Goal: Transaction & Acquisition: Obtain resource

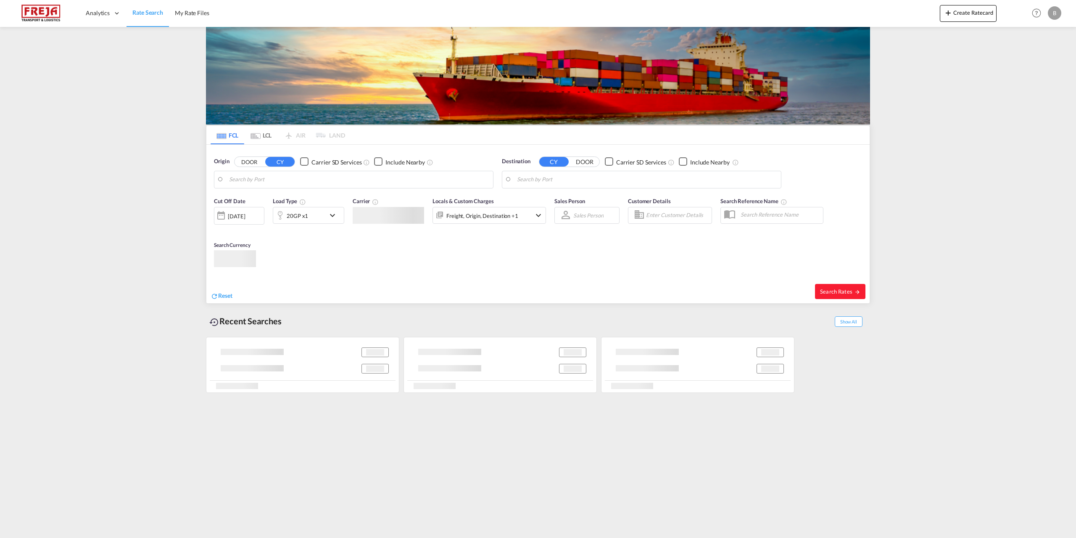
type input "[PERSON_NAME] ([PERSON_NAME]), [GEOGRAPHIC_DATA]"
type input "[GEOGRAPHIC_DATA], [GEOGRAPHIC_DATA]"
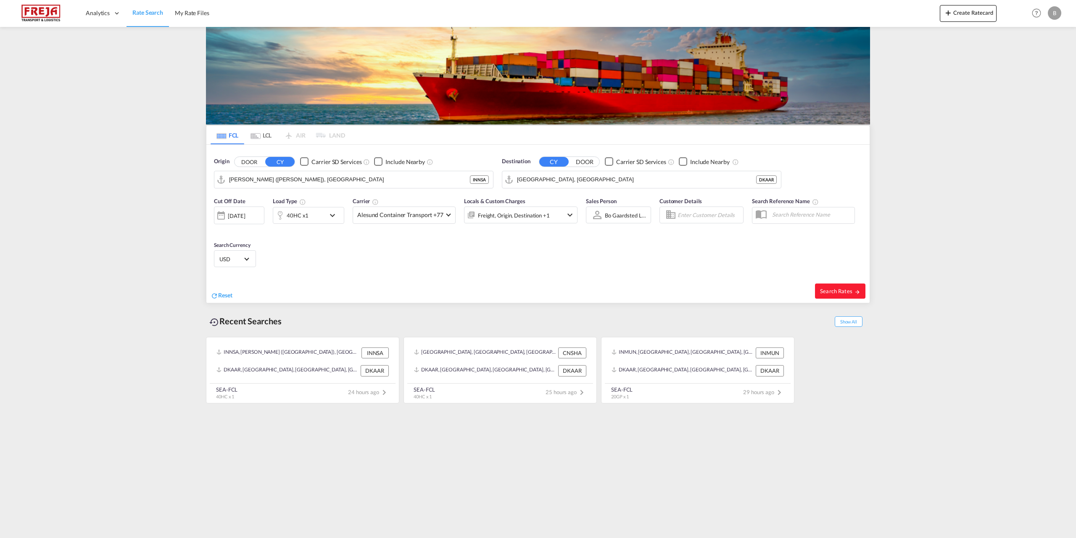
click at [333, 215] on md-icon "icon-chevron-down" at bounding box center [334, 215] width 14 height 10
click at [254, 249] on span "Choose: \a40HC" at bounding box center [255, 250] width 5 height 5
click at [242, 210] on md-option "20GP" at bounding box center [248, 211] width 57 height 20
click at [373, 283] on button "Done" at bounding box center [380, 282] width 29 height 15
click at [482, 181] on button "Clear Input" at bounding box center [484, 179] width 13 height 13
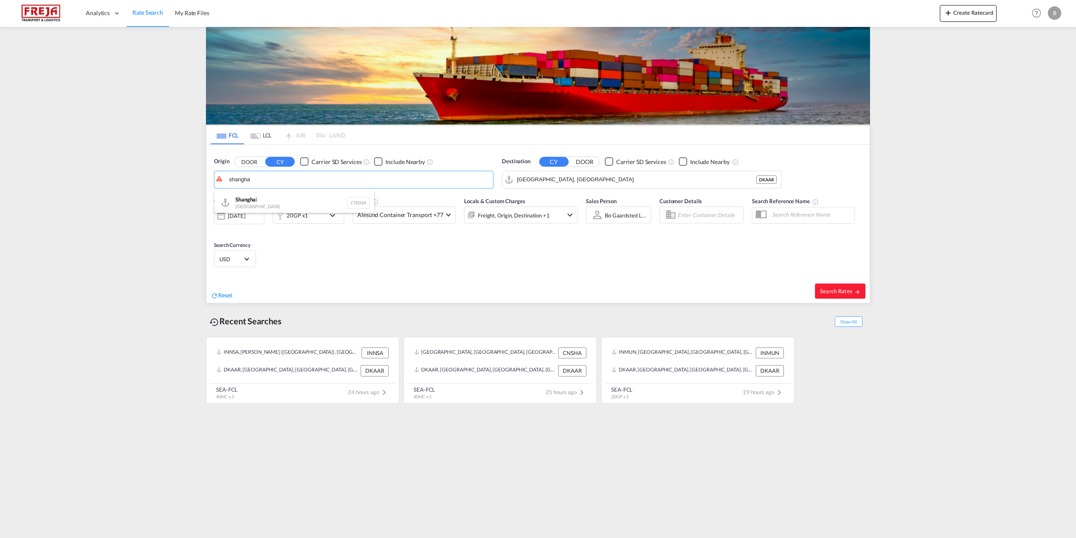
drag, startPoint x: 266, startPoint y: 200, endPoint x: 286, endPoint y: 200, distance: 20.2
click at [266, 200] on div "Shangha i [GEOGRAPHIC_DATA] CNSHA" at bounding box center [294, 202] width 160 height 25
type input "[GEOGRAPHIC_DATA], [GEOGRAPHIC_DATA]"
click at [837, 294] on button "Search Rates" at bounding box center [840, 290] width 50 height 15
type input "CNSHA to DKAAR / [DATE]"
